Goal: Task Accomplishment & Management: Use online tool/utility

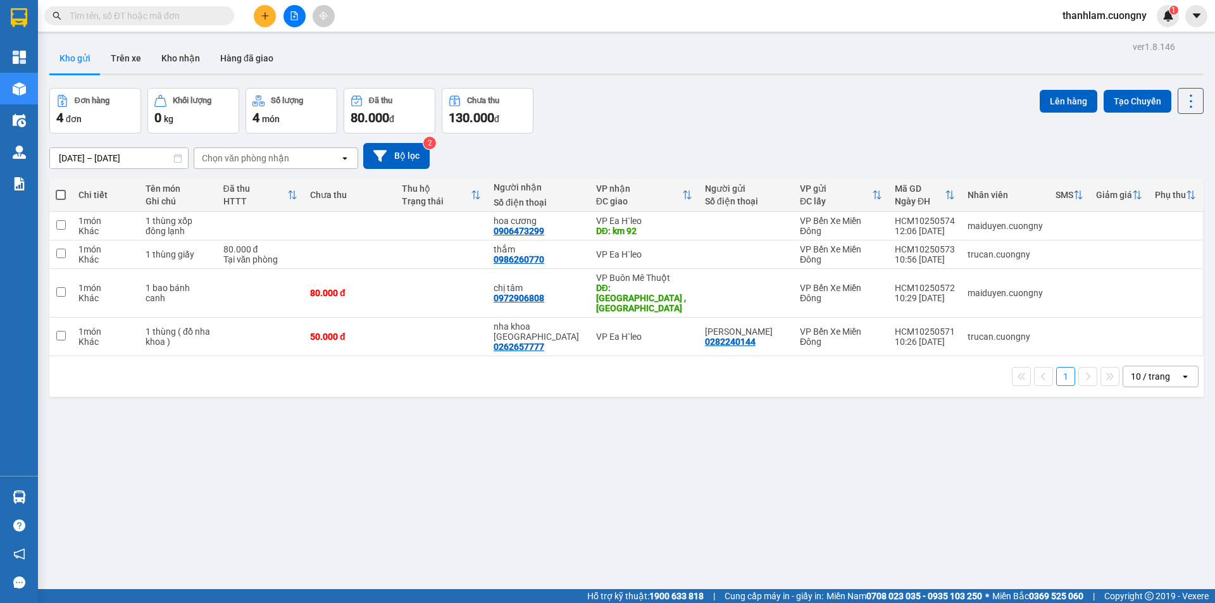
click at [1137, 370] on div "10 / trang" at bounding box center [1150, 376] width 39 height 13
click at [1141, 495] on span "100 / trang" at bounding box center [1147, 497] width 46 height 13
click at [189, 4] on div "Kết quả tìm kiếm ( 0 ) Bộ lọc No Data thanhlam.cuongny 1" at bounding box center [607, 16] width 1215 height 32
click at [228, 13] on span at bounding box center [226, 16] width 8 height 14
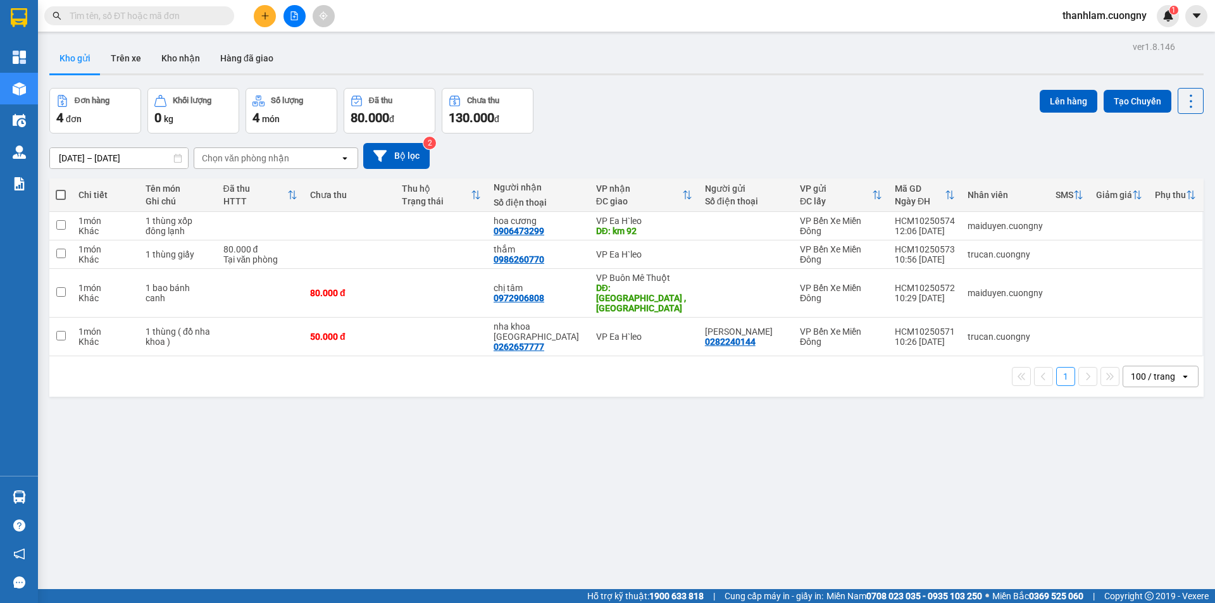
click at [210, 16] on input "text" at bounding box center [144, 16] width 149 height 14
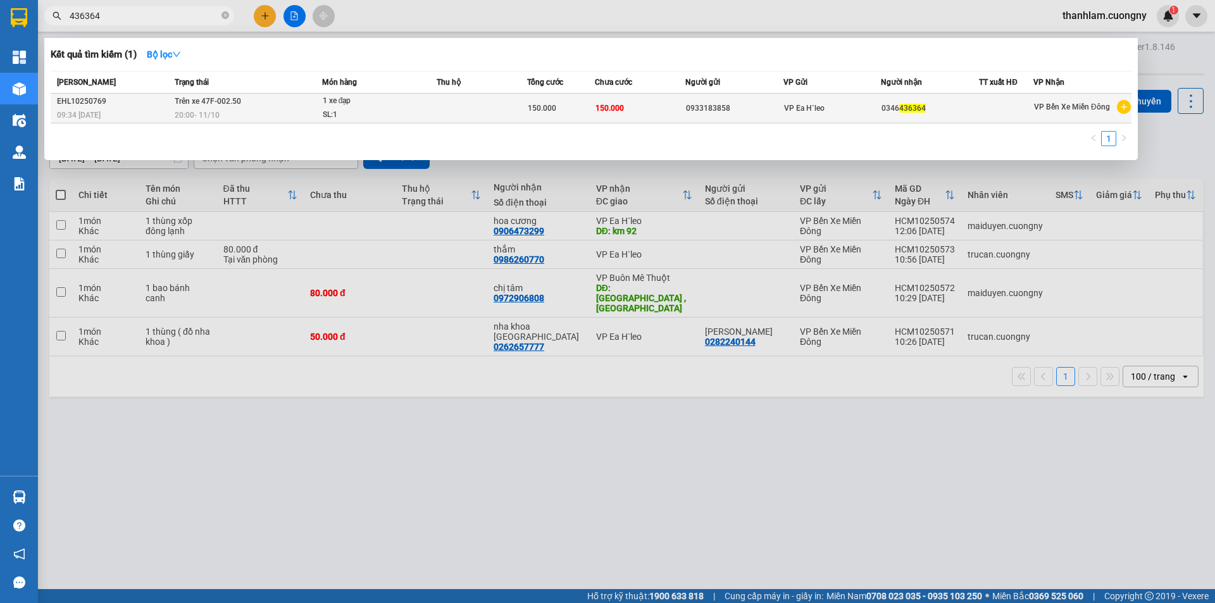
type input "436364"
click at [187, 103] on span "Trên xe 47F-002.50" at bounding box center [208, 101] width 66 height 9
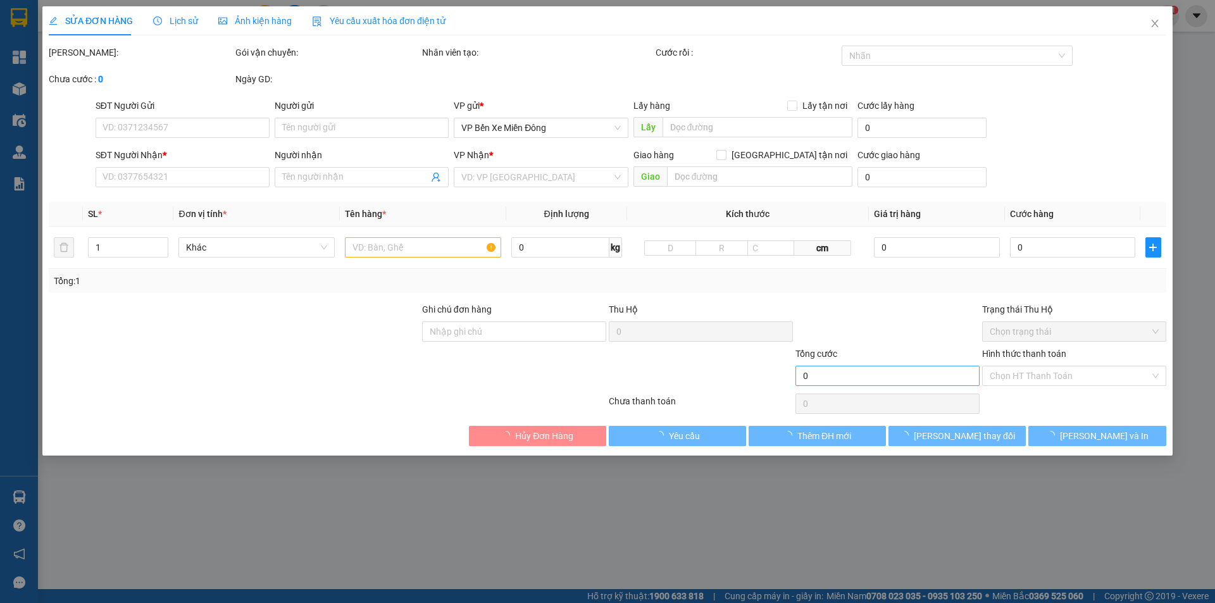
type input "0933183858"
type input "0346436364"
type input "150.000"
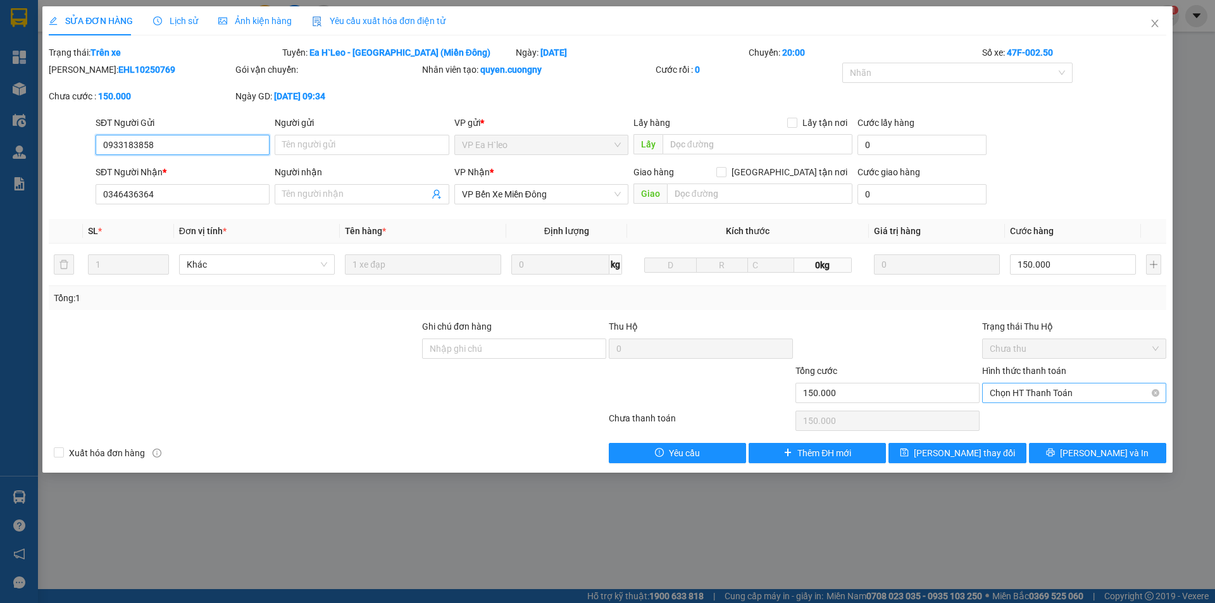
click at [1015, 394] on span "Chọn HT Thanh Toán" at bounding box center [1074, 393] width 169 height 19
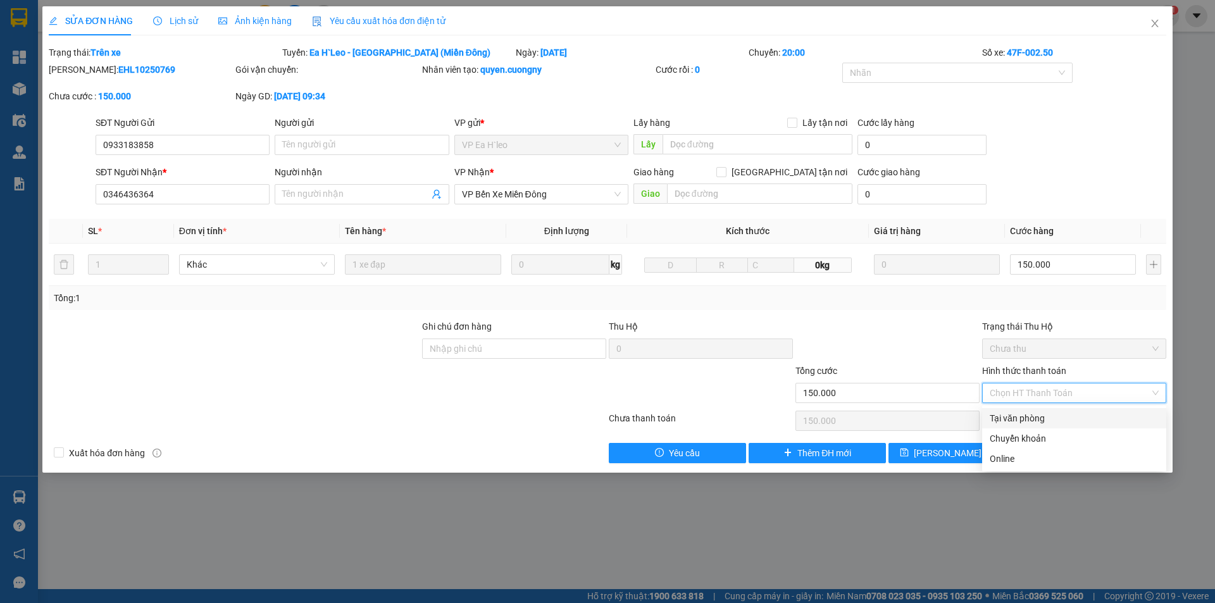
click at [1015, 416] on div "Tại văn phòng" at bounding box center [1074, 418] width 169 height 14
type input "0"
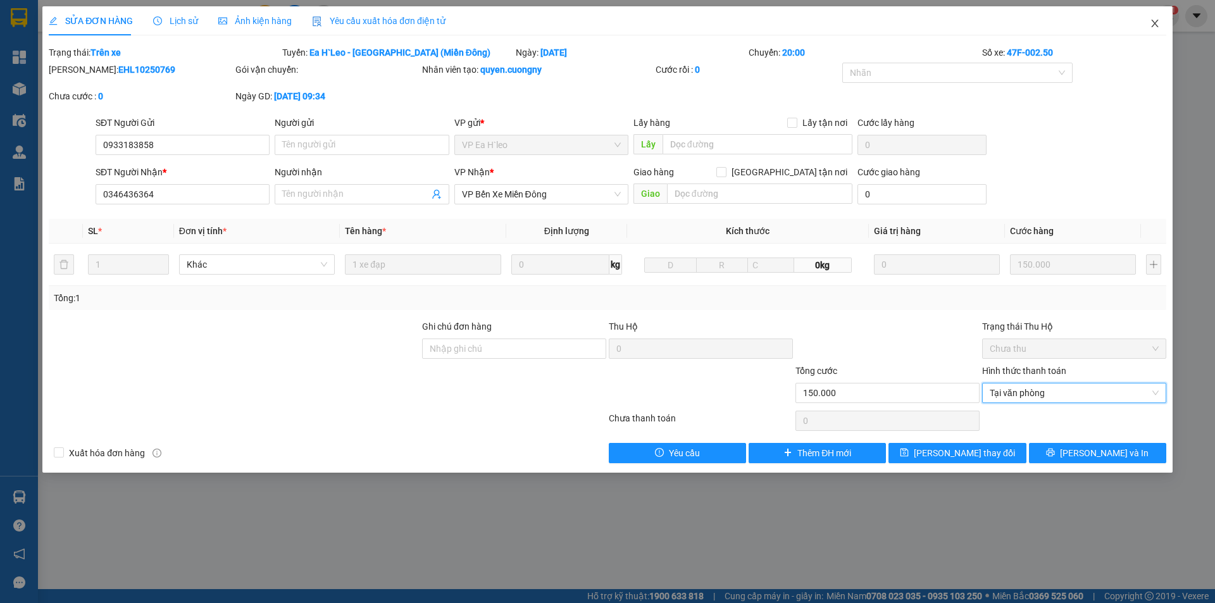
click at [1167, 23] on span "Close" at bounding box center [1155, 23] width 35 height 35
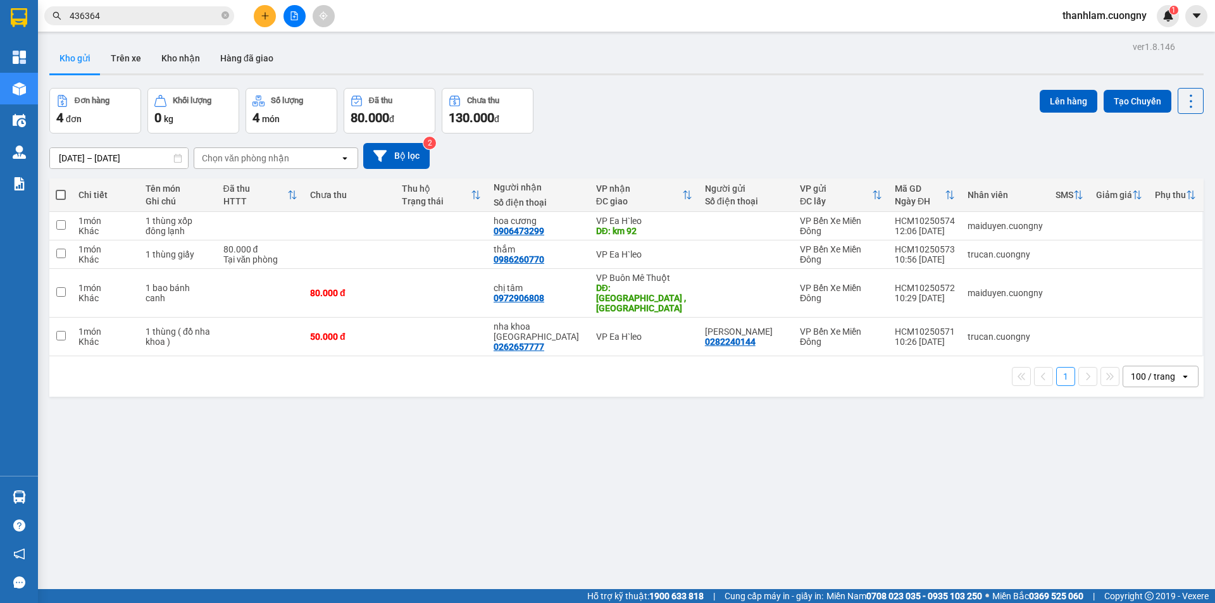
click at [454, 487] on div "ver 1.8.146 Kho gửi Trên xe Kho nhận Hàng đã giao Đơn hàng 4 đơn Khối lượng 0 k…" at bounding box center [626, 339] width 1165 height 603
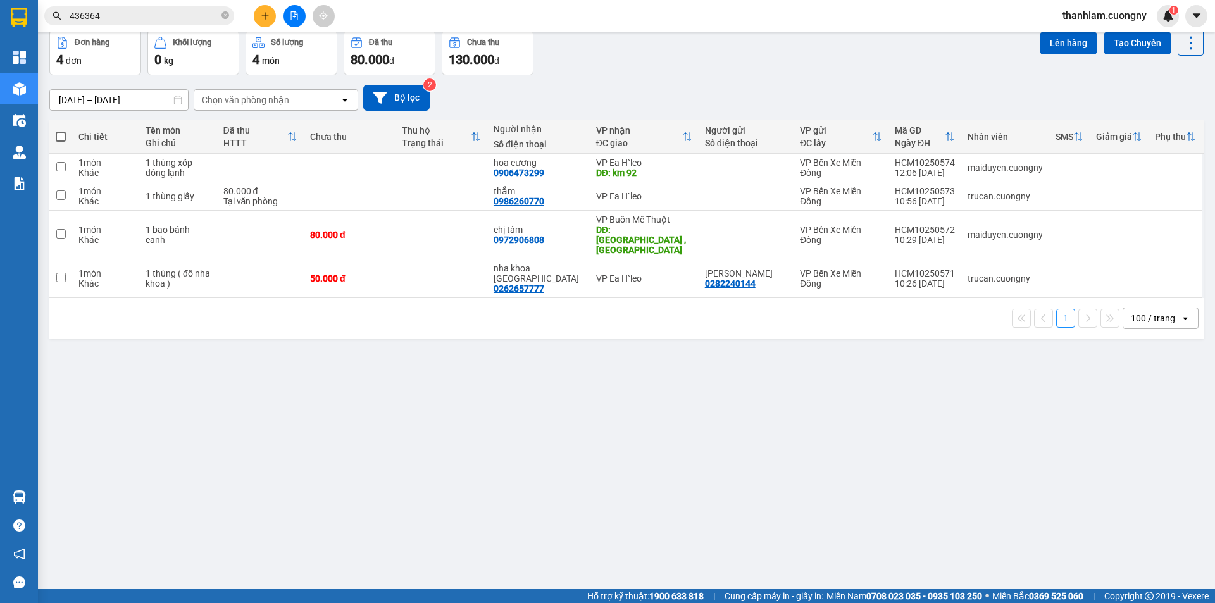
click at [976, 492] on div "ver 1.8.146 Kho gửi Trên xe Kho nhận Hàng đã giao Đơn hàng 4 đơn Khối lượng 0 k…" at bounding box center [626, 281] width 1165 height 603
click at [1198, 12] on icon "caret-down" at bounding box center [1196, 15] width 11 height 11
click at [1141, 24] on div "thanhlam.cuongny 1" at bounding box center [1116, 16] width 127 height 22
click at [1146, 15] on span "thanhlam.cuongny" at bounding box center [1105, 16] width 104 height 16
click at [1120, 40] on span "Đăng xuất" at bounding box center [1110, 39] width 78 height 14
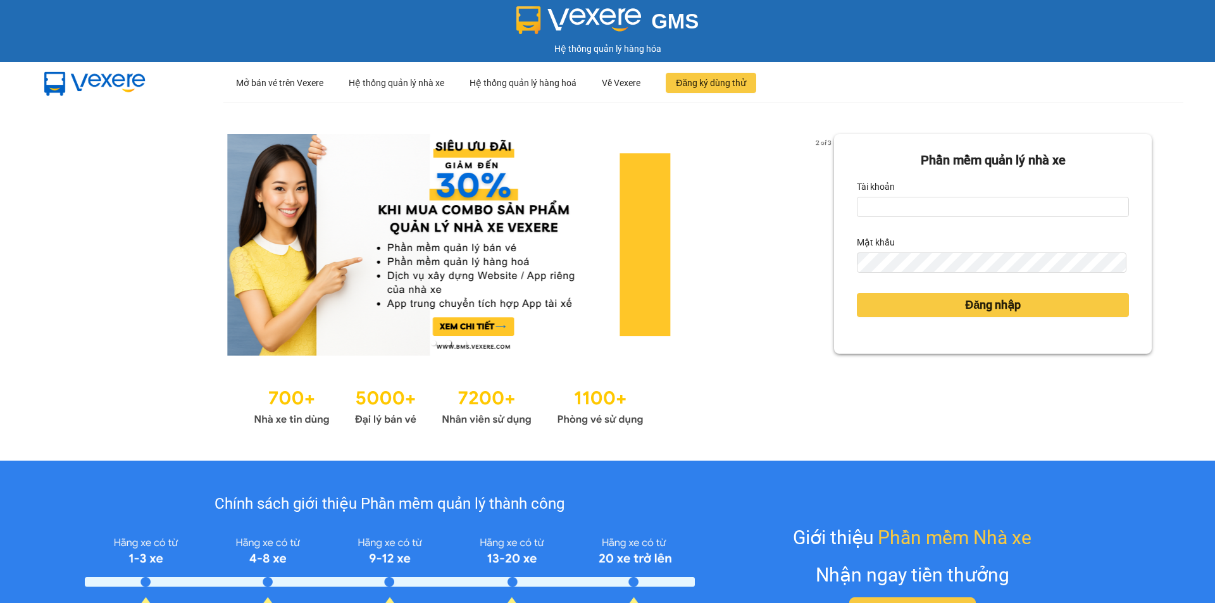
click at [1152, 123] on div "2 of 3 Phần mềm quản lý nhà xe Tài khoản Mật khẩu Đăng nhập" at bounding box center [607, 282] width 1215 height 358
click at [887, 211] on input "Tài khoản" at bounding box center [993, 207] width 272 height 20
type input "maiduyen.cuongny"
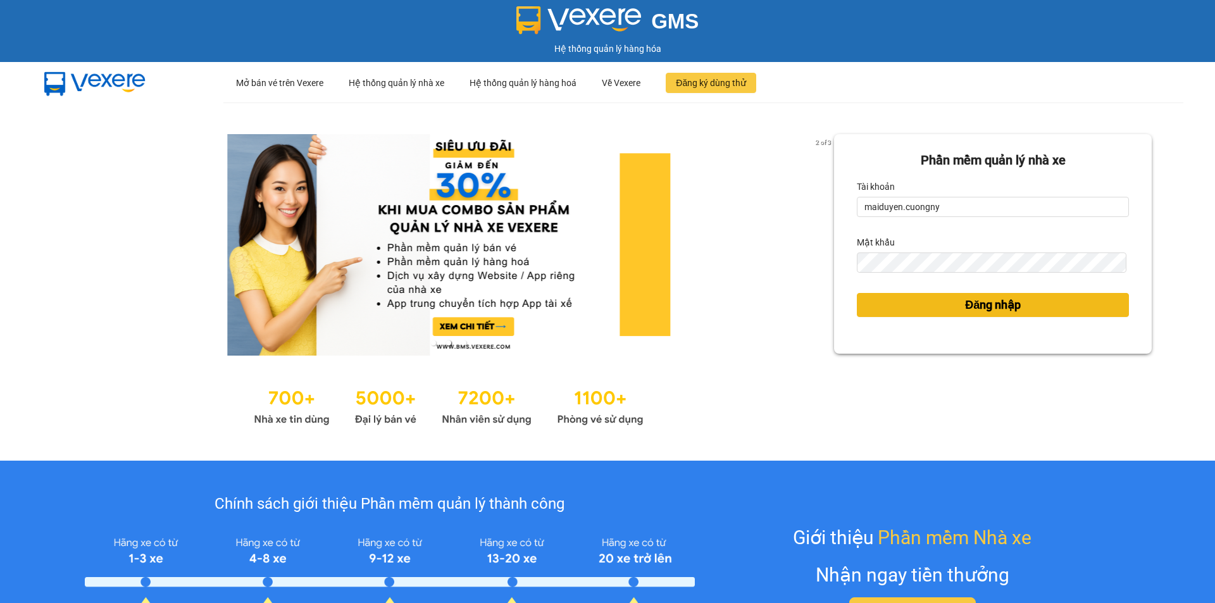
click at [989, 304] on span "Đăng nhập" at bounding box center [993, 305] width 56 height 18
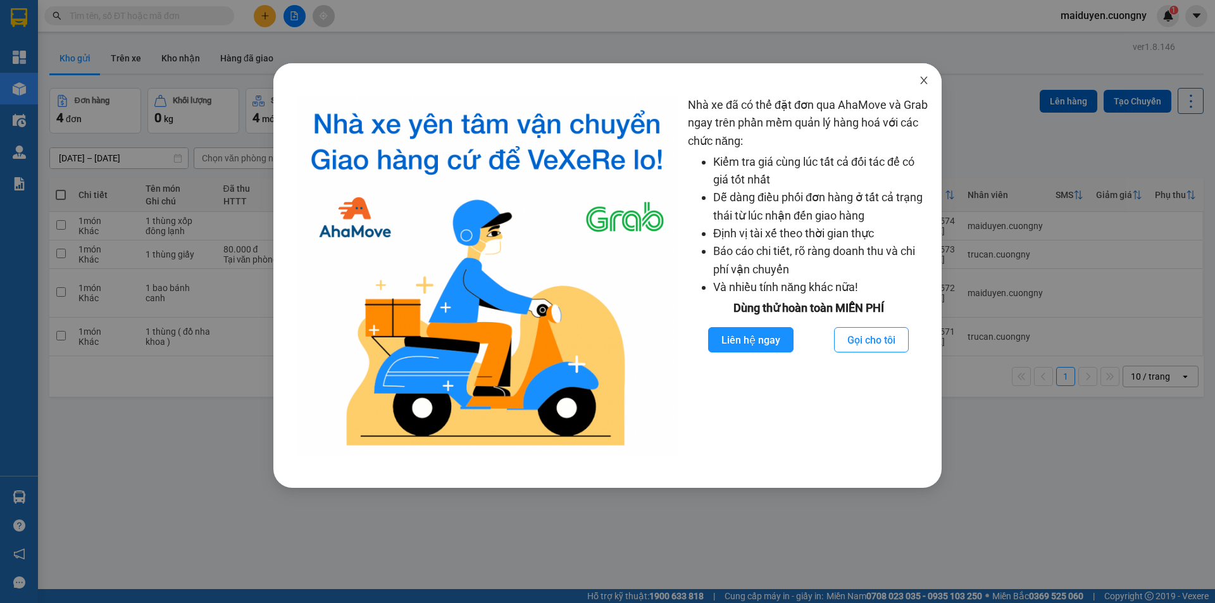
click at [925, 83] on icon "close" at bounding box center [924, 80] width 10 height 10
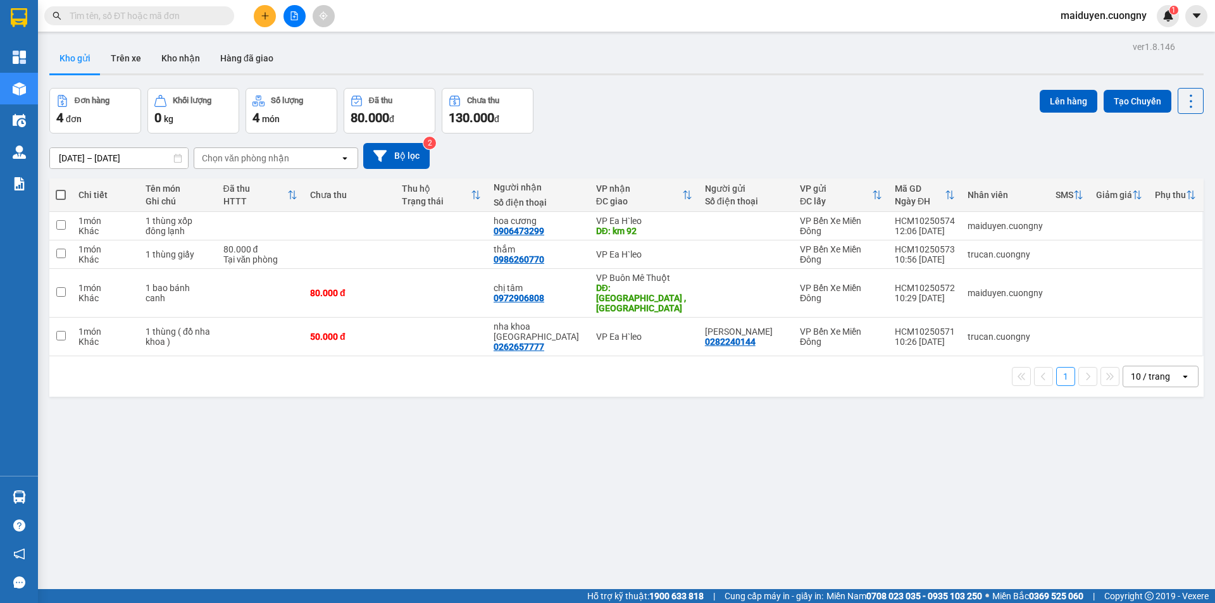
click at [543, 424] on div "ver 1.8.146 Kho gửi Trên xe Kho nhận Hàng đã giao Đơn hàng 4 đơn Khối lượng 0 k…" at bounding box center [626, 339] width 1165 height 603
click at [605, 332] on div "VP Ea H`leo" at bounding box center [644, 337] width 96 height 10
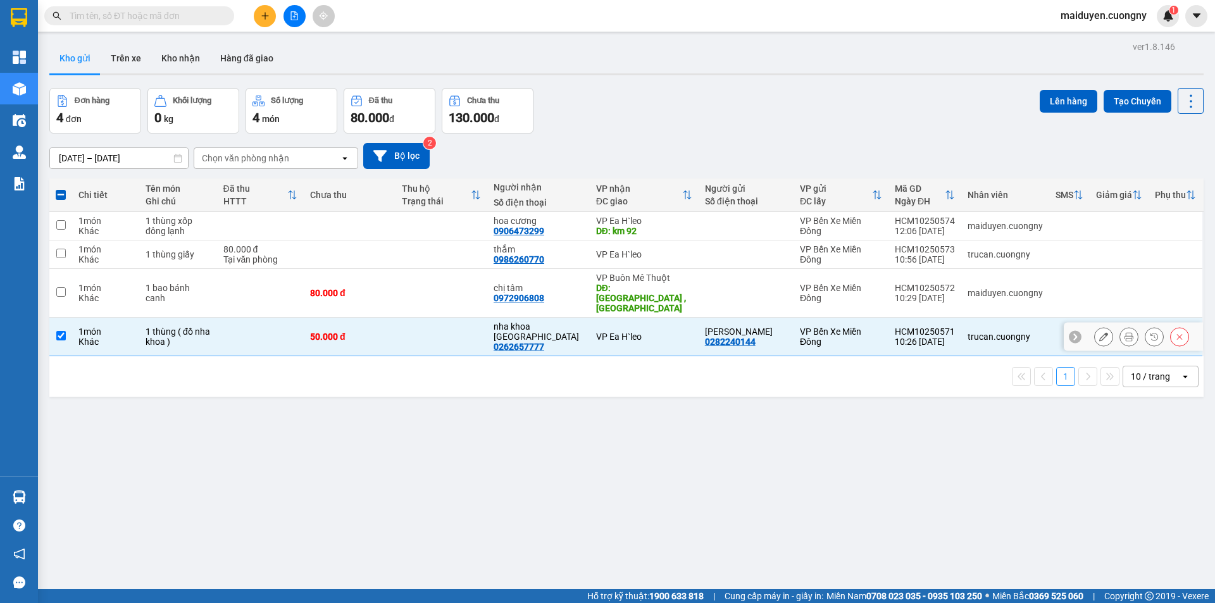
click at [603, 332] on div "VP Ea H`leo" at bounding box center [644, 337] width 96 height 10
checkbox input "false"
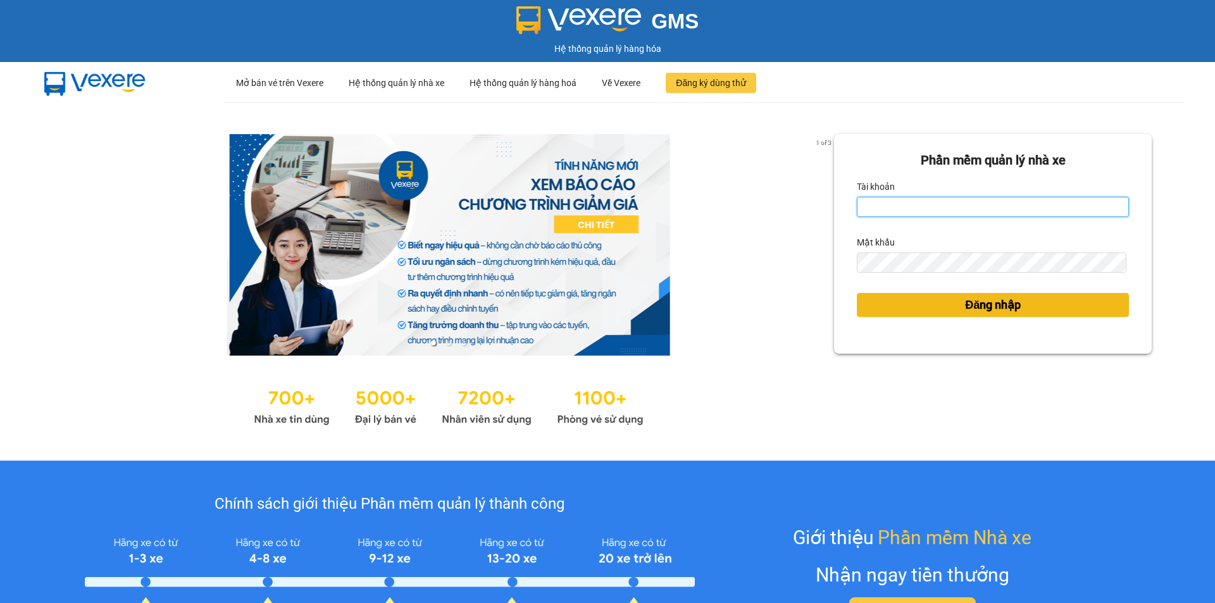
type input "maiduyen.cuongny"
click at [993, 308] on span "Đăng nhập" at bounding box center [993, 305] width 56 height 18
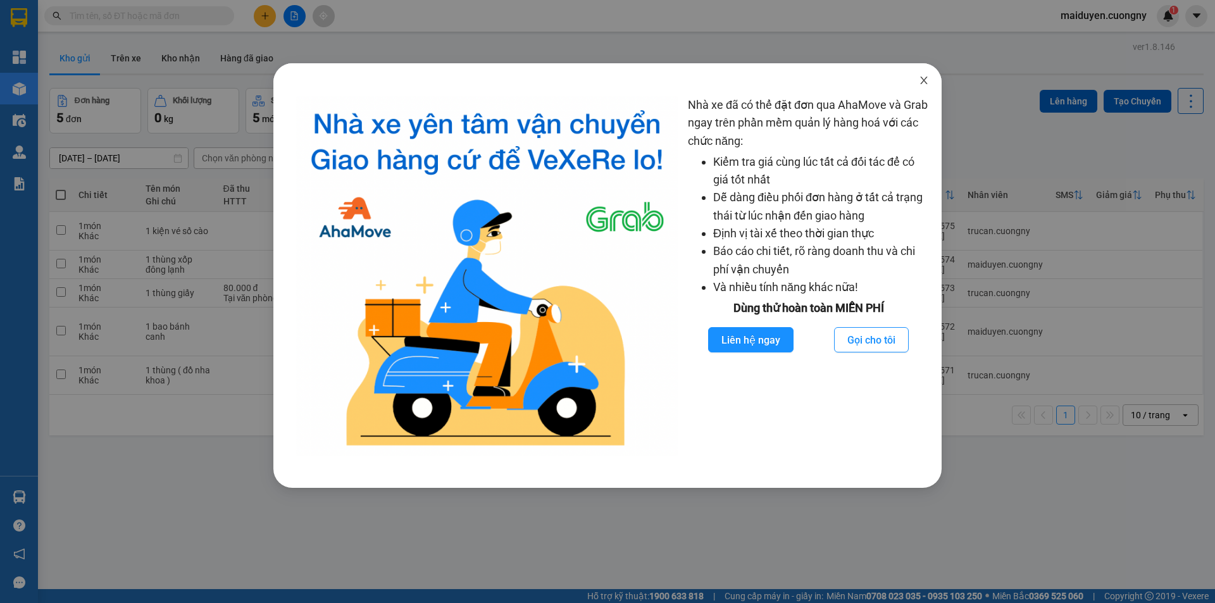
click at [927, 82] on icon "close" at bounding box center [924, 80] width 10 height 10
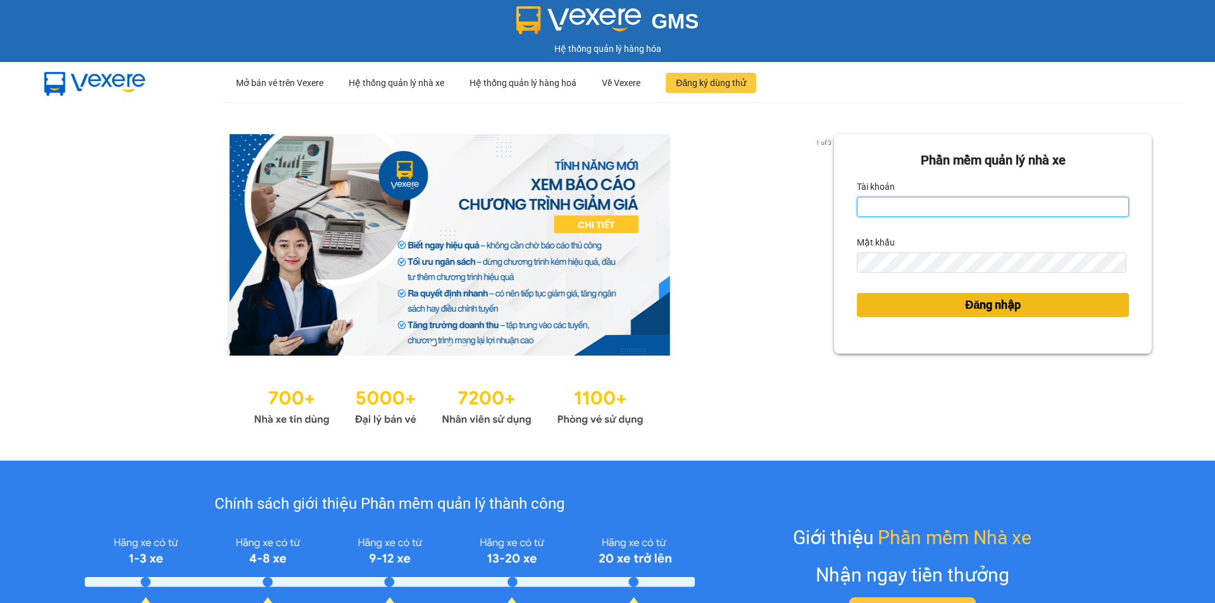
type input "maiduyen.cuongny"
click at [935, 303] on button "Đăng nhập" at bounding box center [993, 305] width 272 height 24
